Goal: Transaction & Acquisition: Purchase product/service

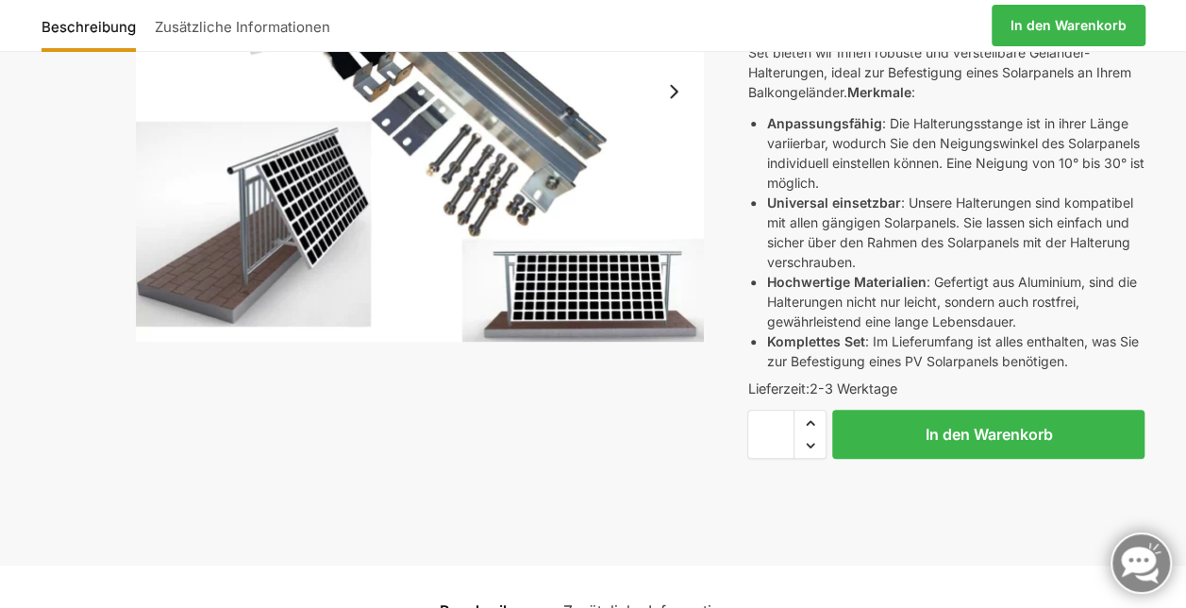
scroll to position [251, 0]
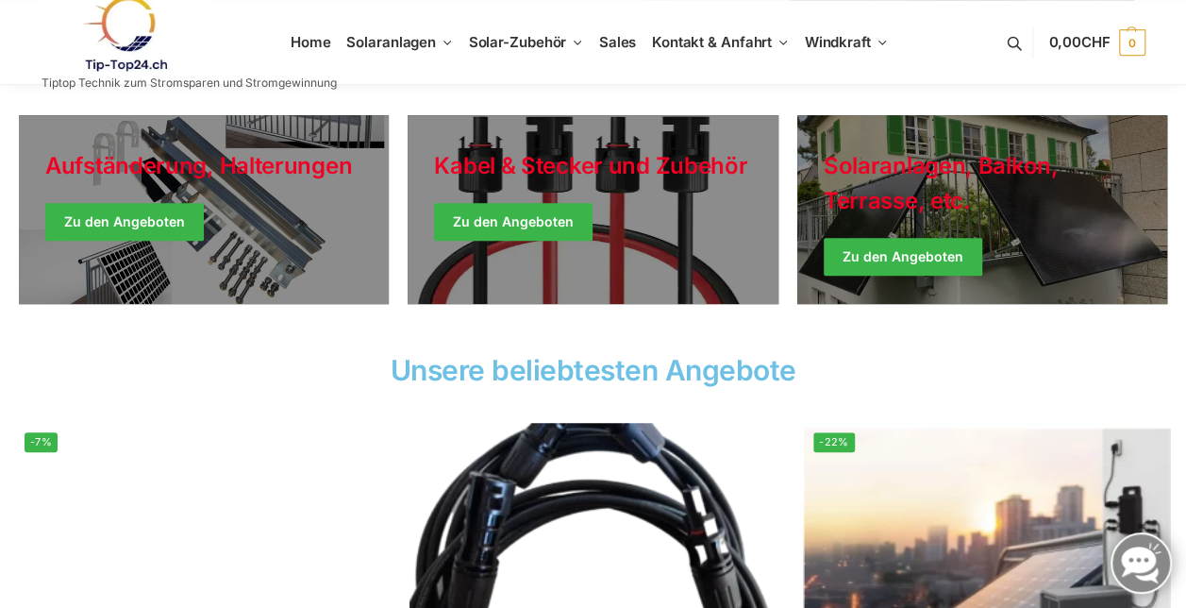
scroll to position [461, 0]
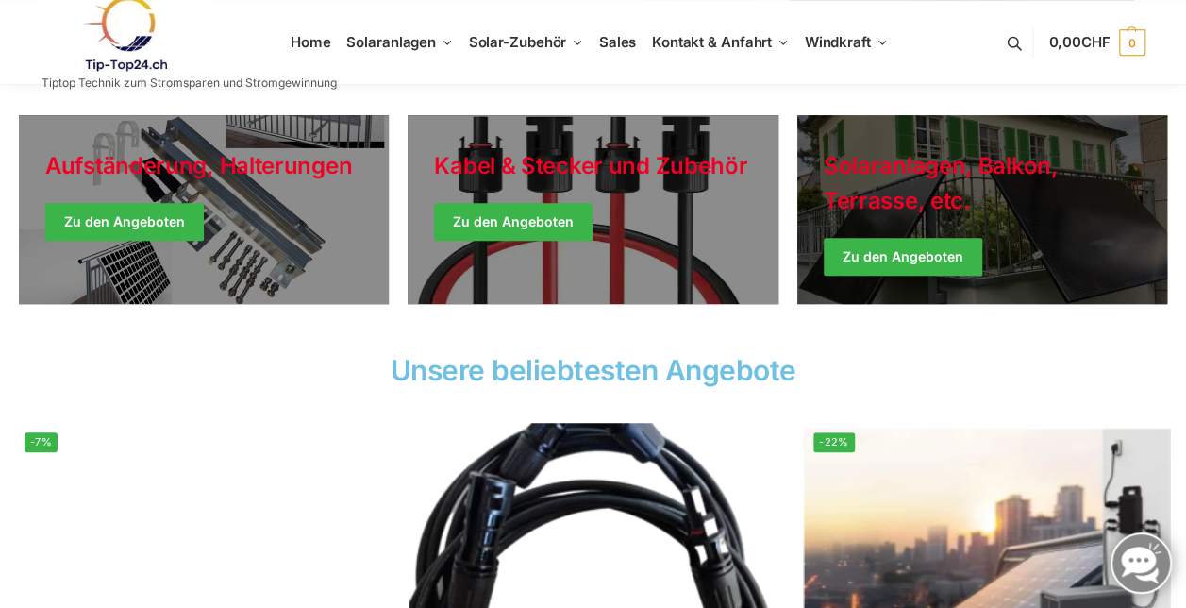
click at [925, 272] on link "Winter Jackets" at bounding box center [982, 209] width 370 height 189
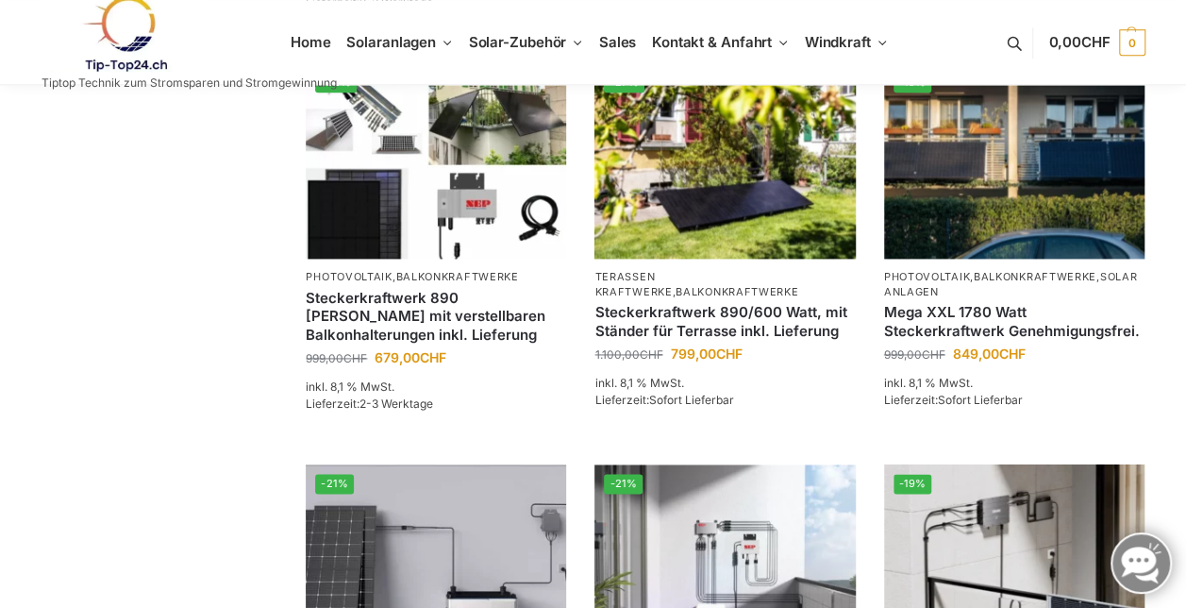
scroll to position [1230, 0]
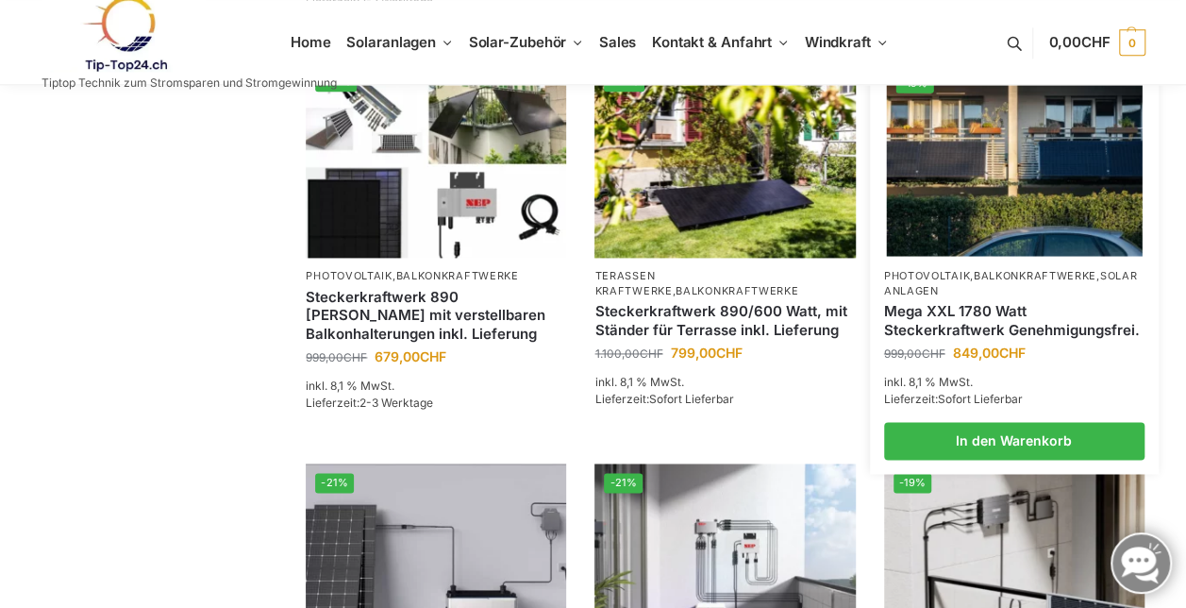
click at [1004, 339] on link "Mega XXL 1780 Watt Steckerkraftwerk Genehmigungsfrei." at bounding box center [1014, 320] width 260 height 37
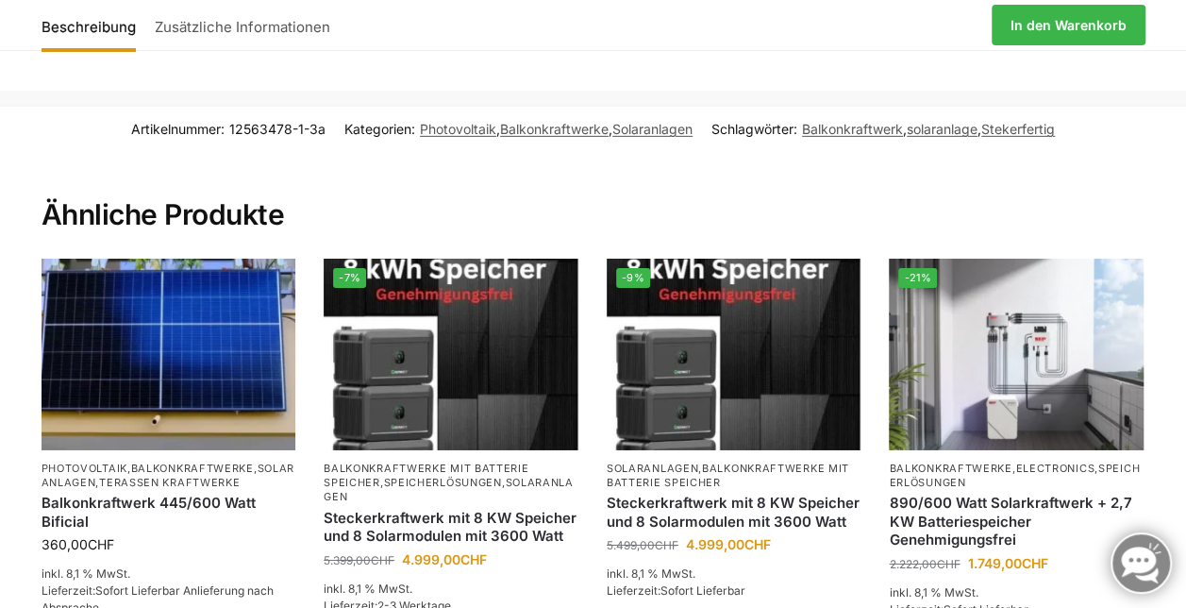
scroll to position [2932, 0]
